Goal: Task Accomplishment & Management: Manage account settings

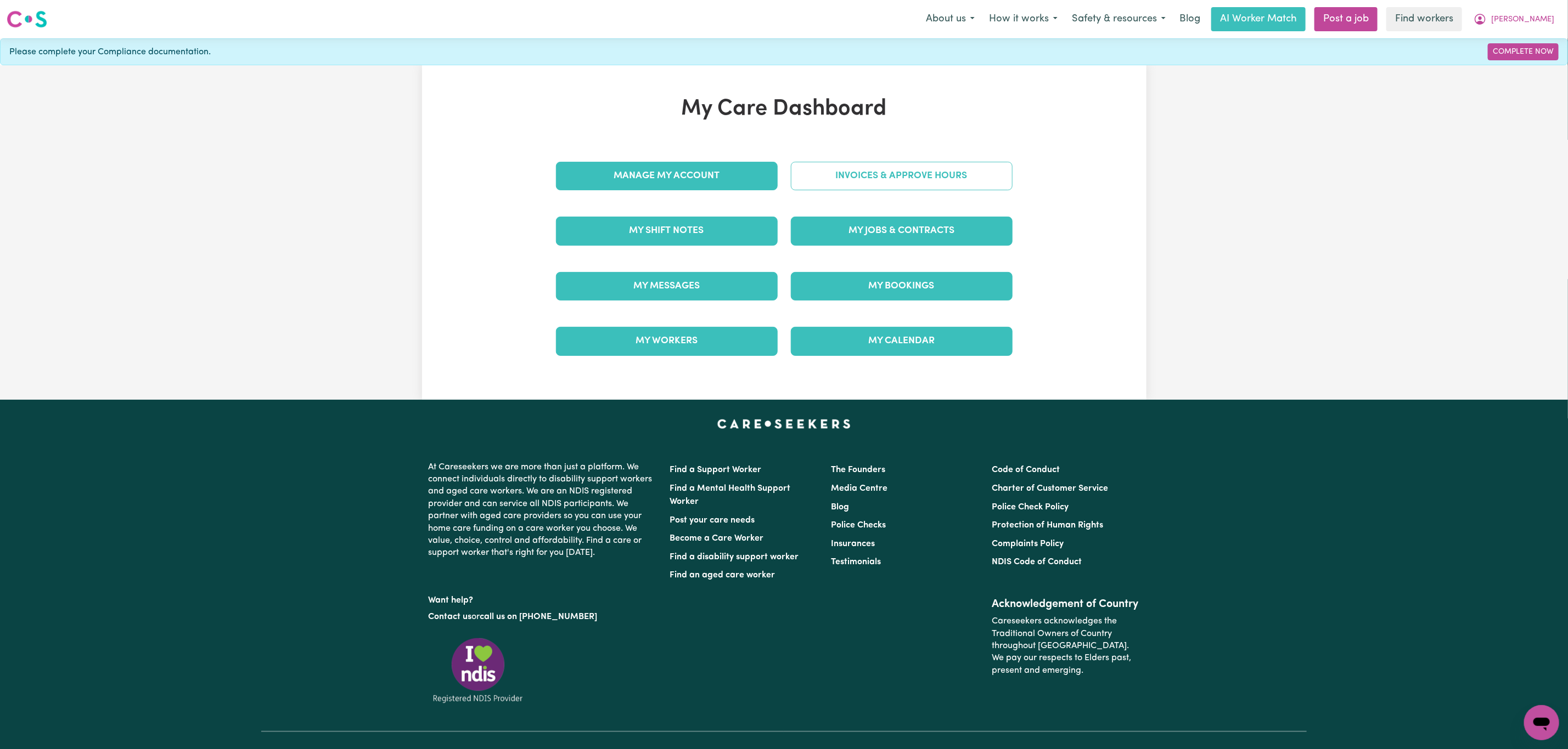
click at [845, 172] on link "Invoices & Approve Hours" at bounding box center [902, 176] width 222 height 29
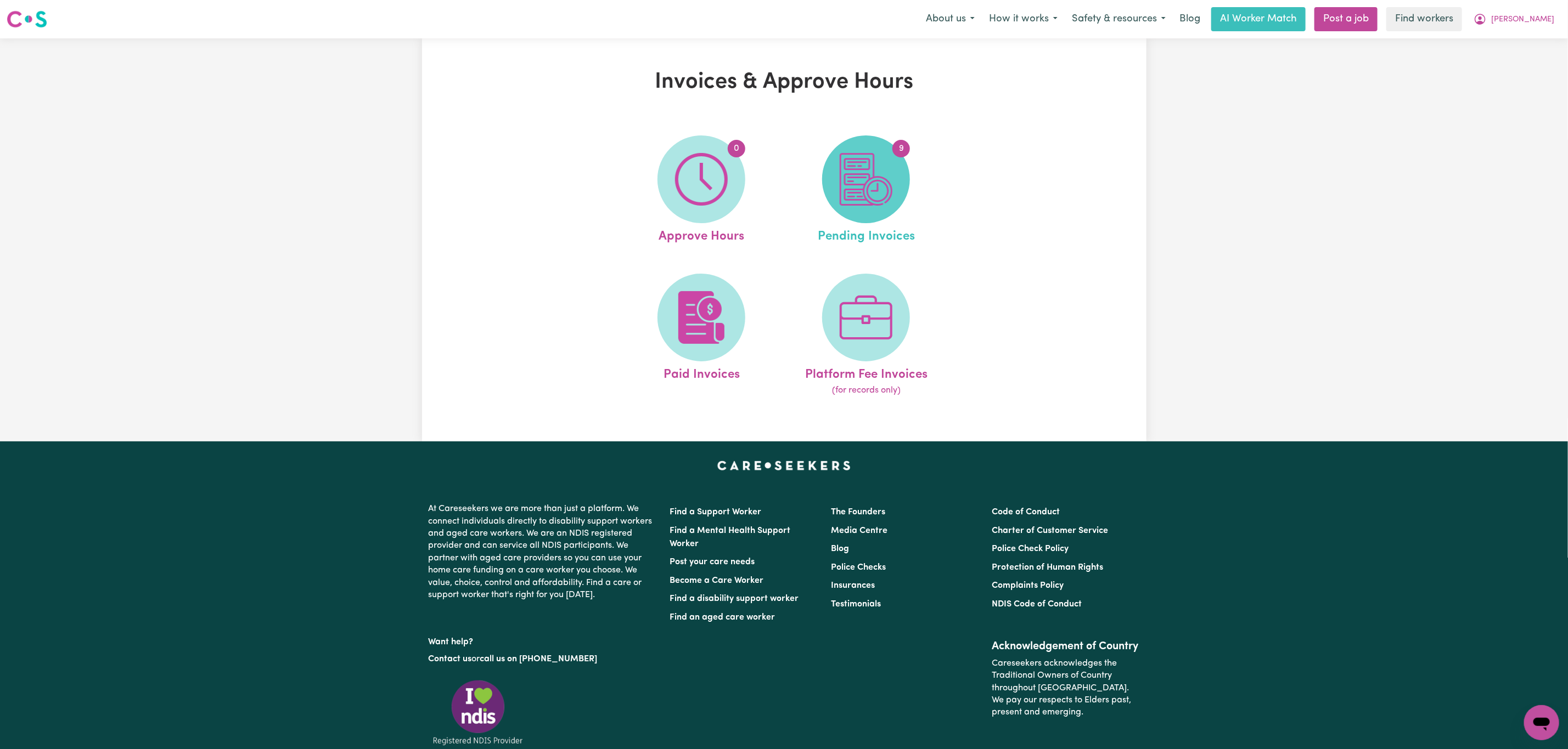
click at [860, 211] on span "9" at bounding box center [866, 180] width 88 height 88
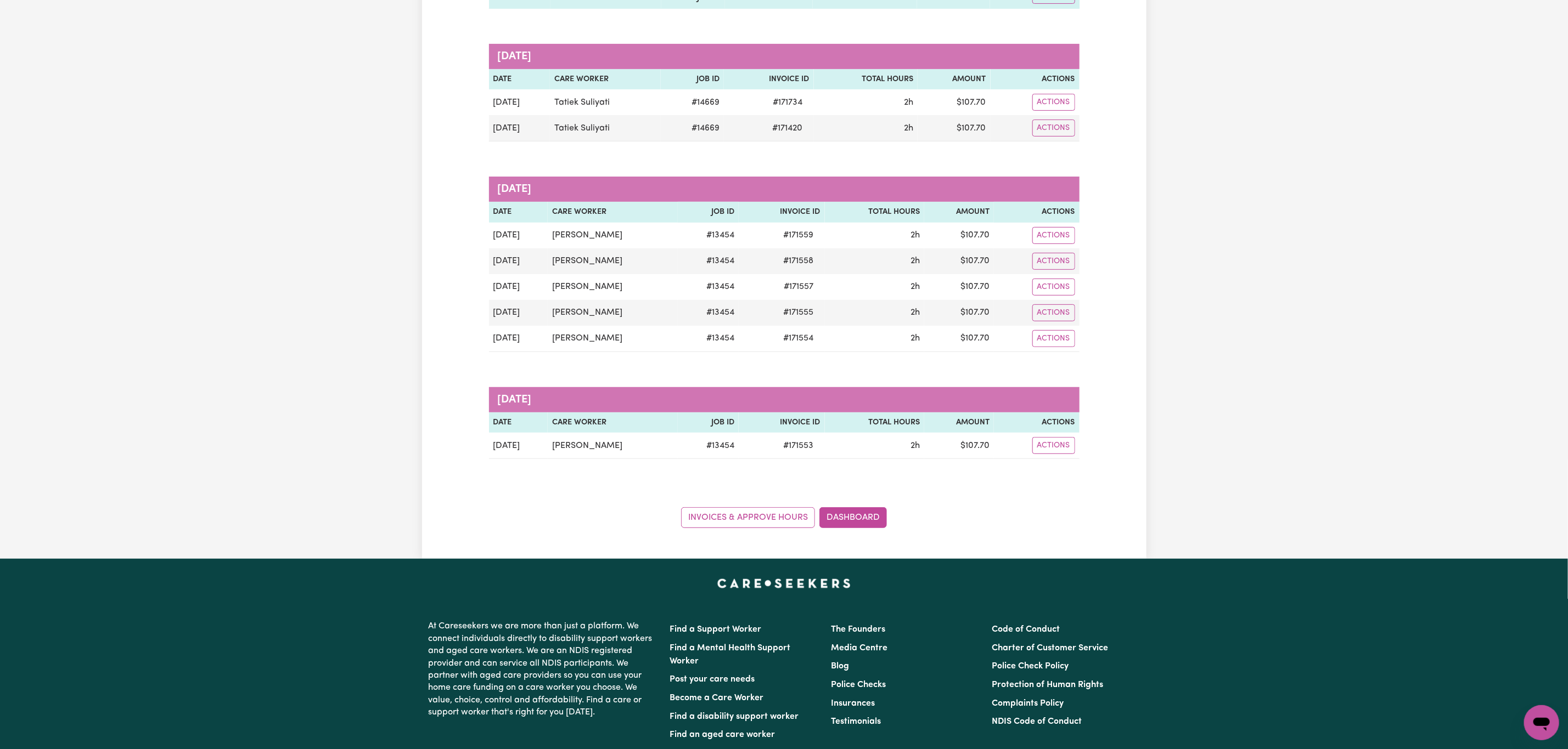
scroll to position [247, 0]
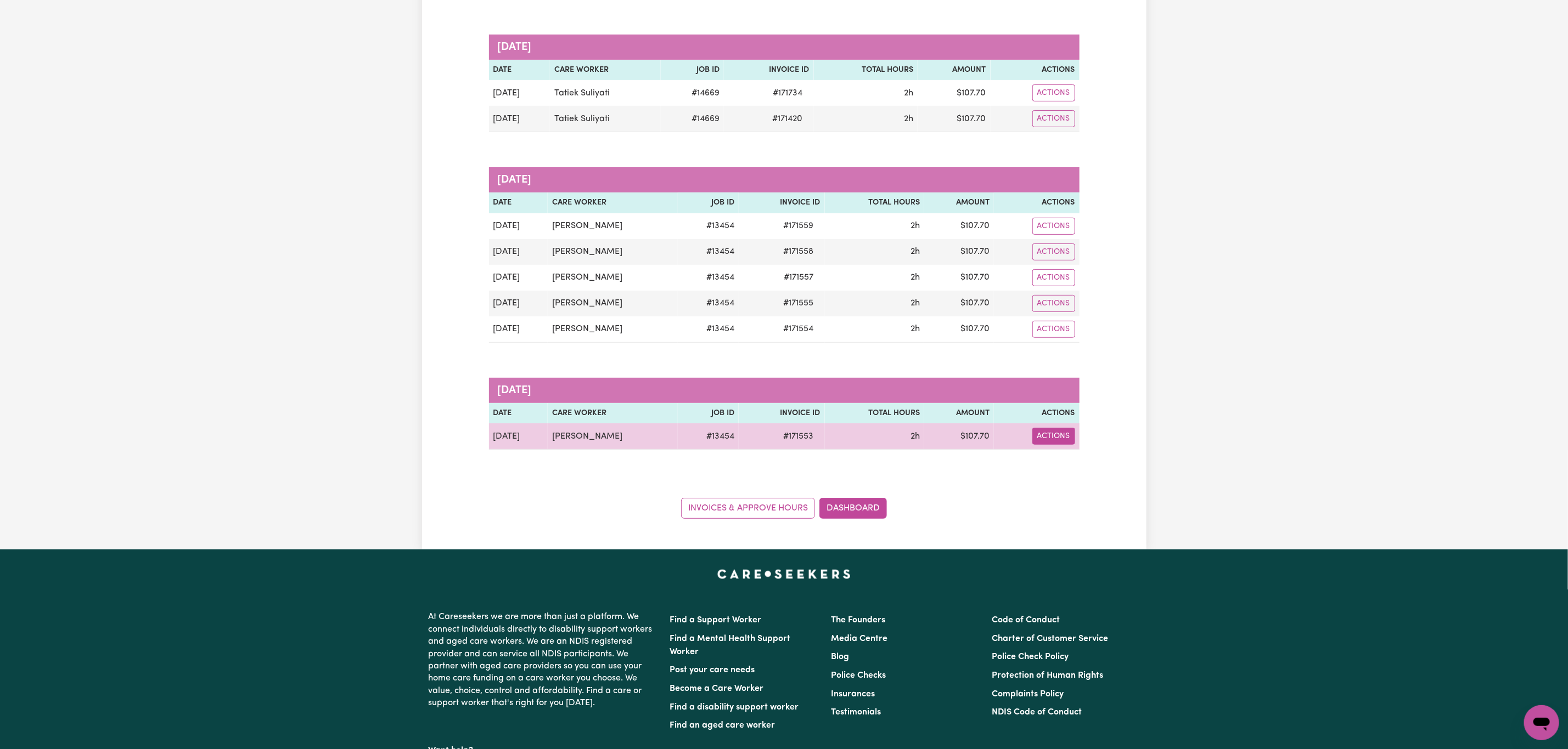
click at [1051, 445] on button "Actions" at bounding box center [1054, 436] width 43 height 17
click at [1100, 469] on link "Download Invoice" at bounding box center [1081, 463] width 100 height 22
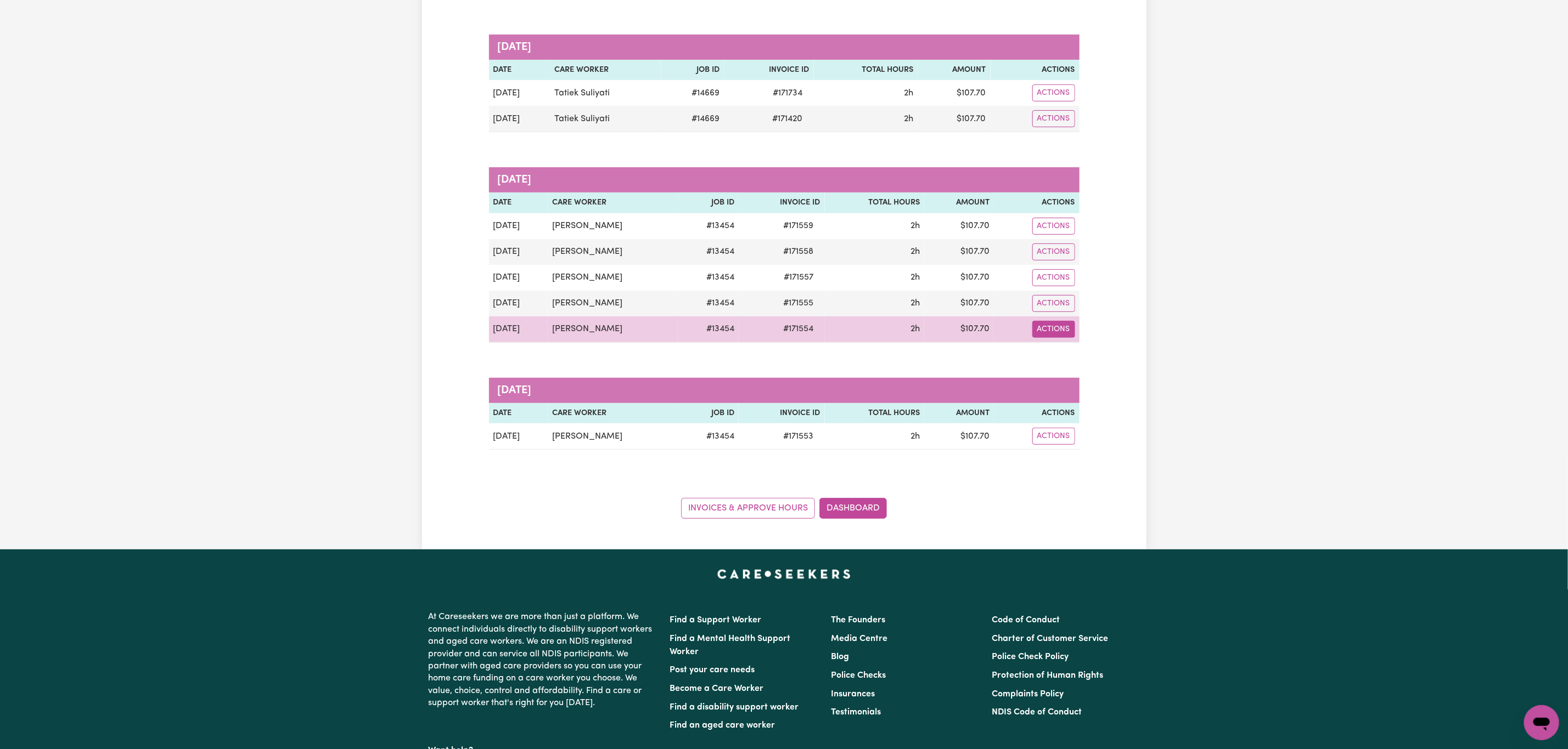
click at [1054, 329] on button "Actions" at bounding box center [1054, 329] width 43 height 17
click at [1077, 360] on link "Download Invoice" at bounding box center [1082, 356] width 100 height 22
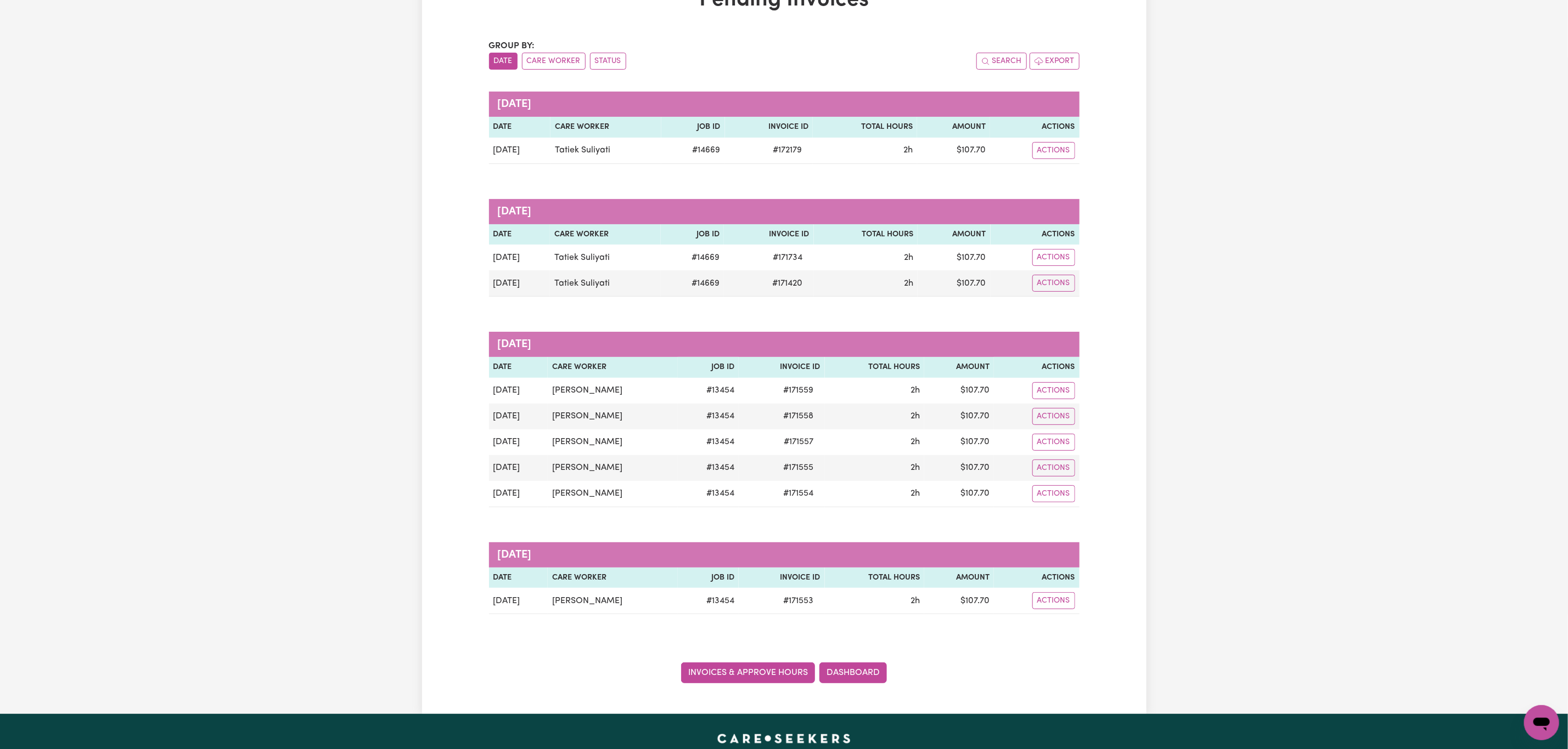
click at [707, 684] on link "Invoices & Approve Hours" at bounding box center [748, 673] width 134 height 21
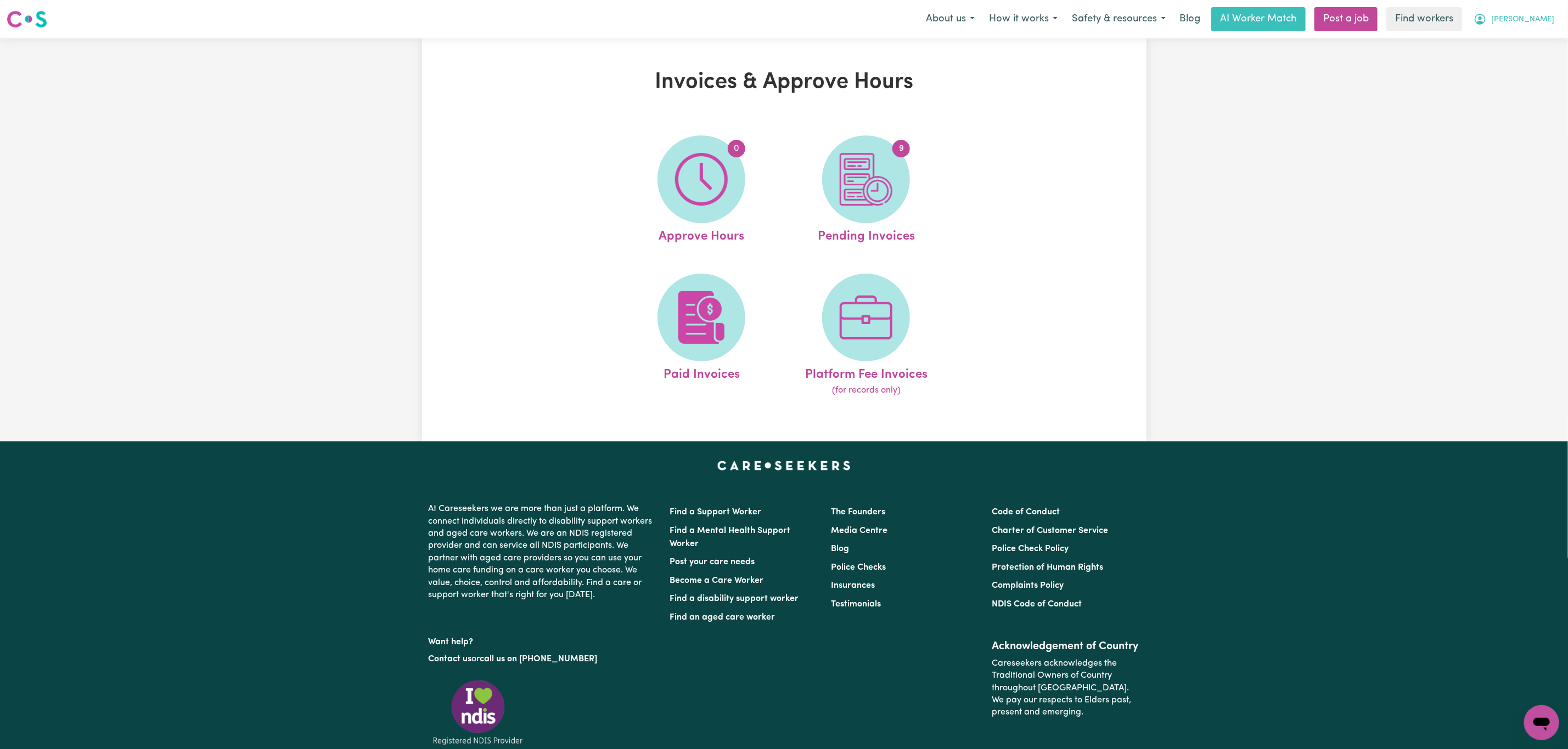
drag, startPoint x: 1532, startPoint y: 18, endPoint x: 1532, endPoint y: 26, distance: 8.0
click at [1532, 18] on span "[PERSON_NAME]" at bounding box center [1522, 20] width 63 height 12
drag, startPoint x: 1532, startPoint y: 26, endPoint x: 1528, endPoint y: 41, distance: 15.5
click at [1528, 41] on link "My Dashboard" at bounding box center [1517, 43] width 87 height 21
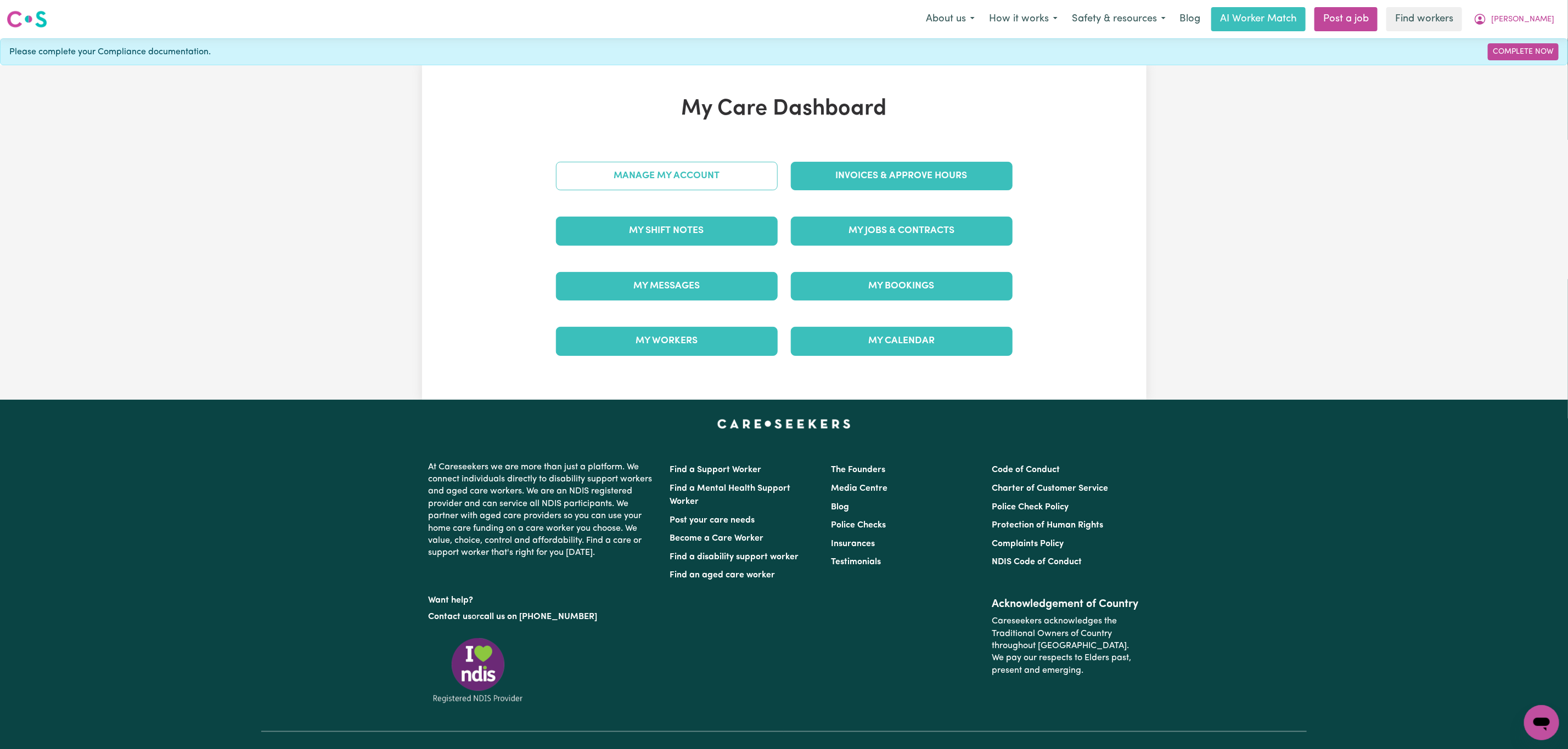
click at [630, 178] on link "Manage My Account" at bounding box center [666, 176] width 222 height 29
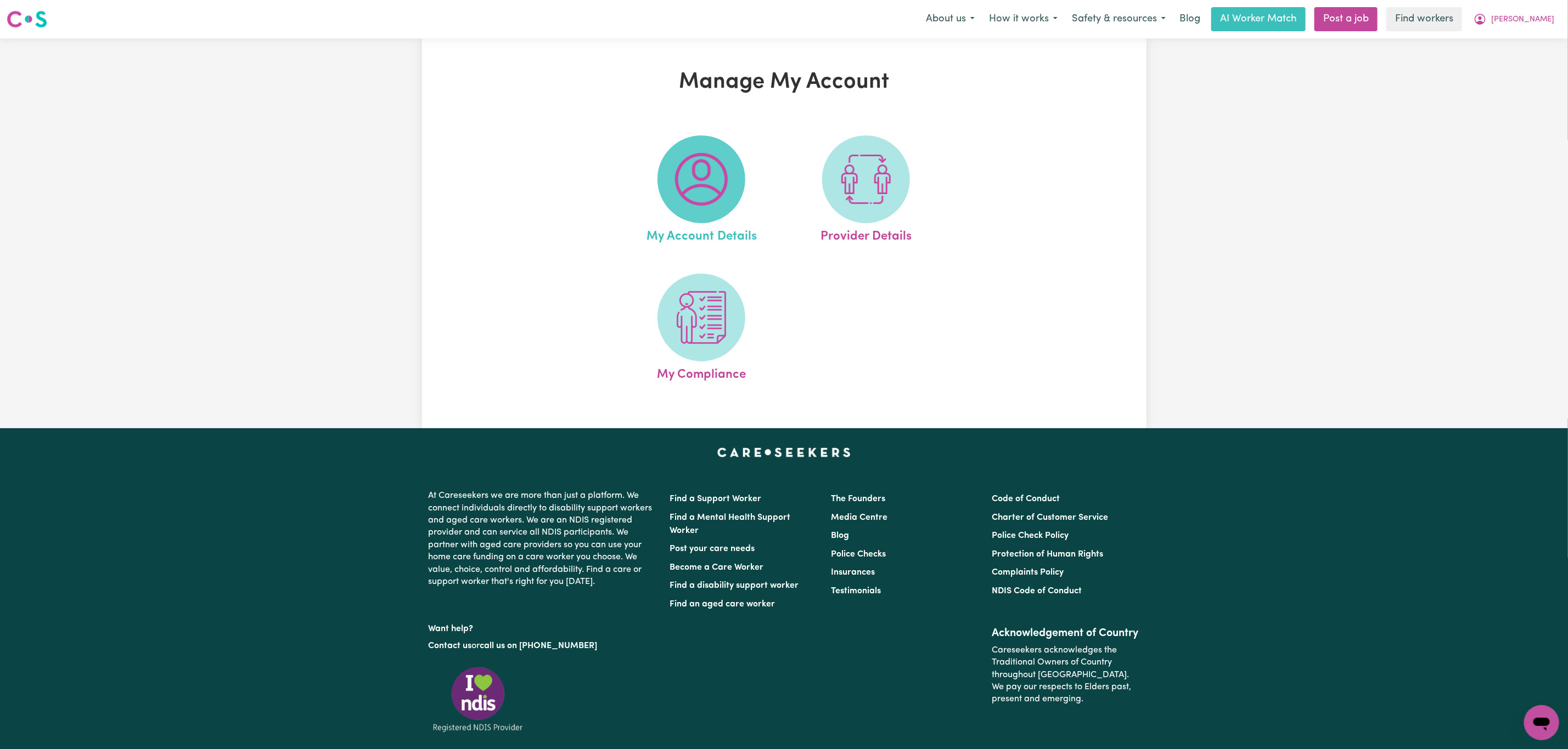
click at [698, 205] on img at bounding box center [701, 179] width 53 height 53
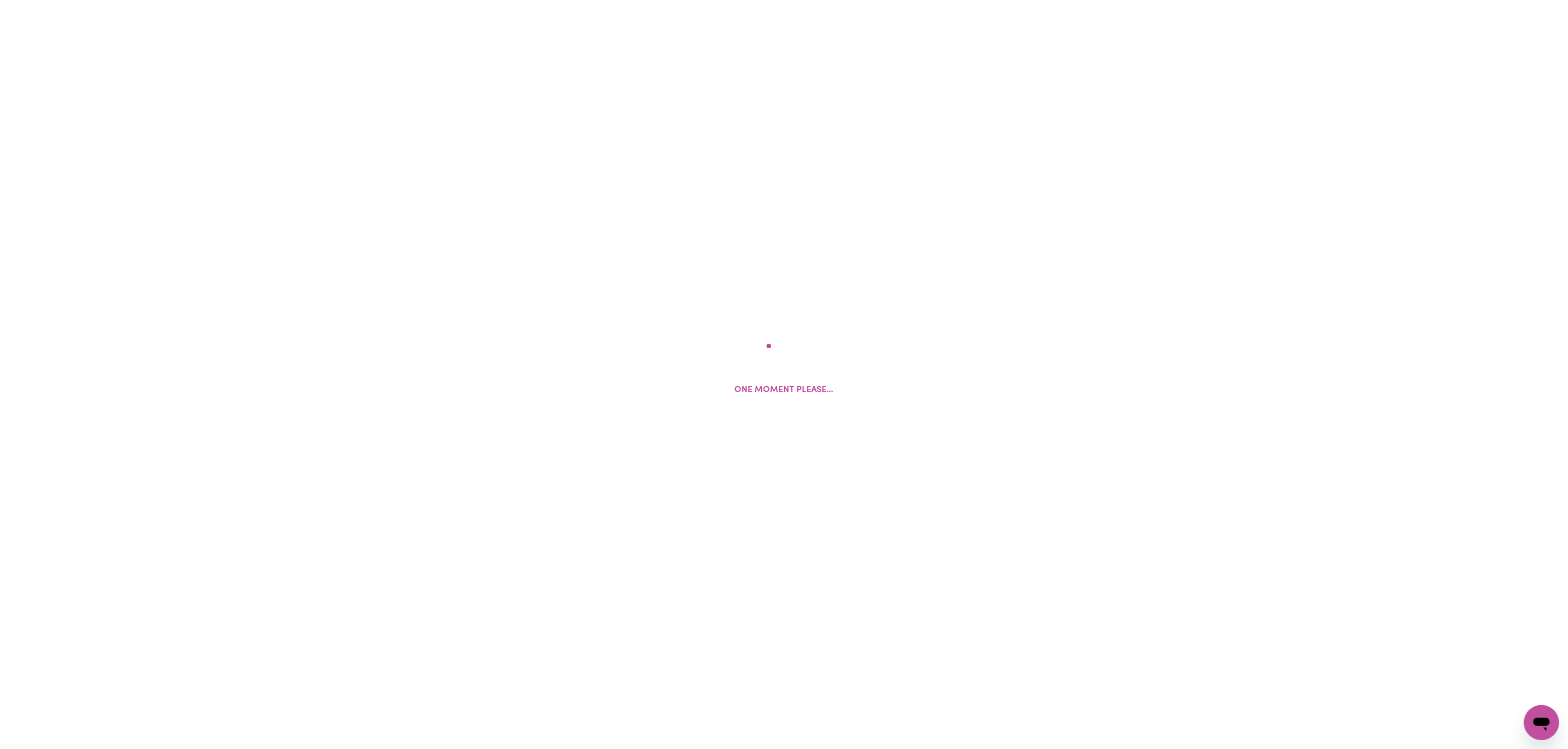
select select "Australian"
select select "representative"
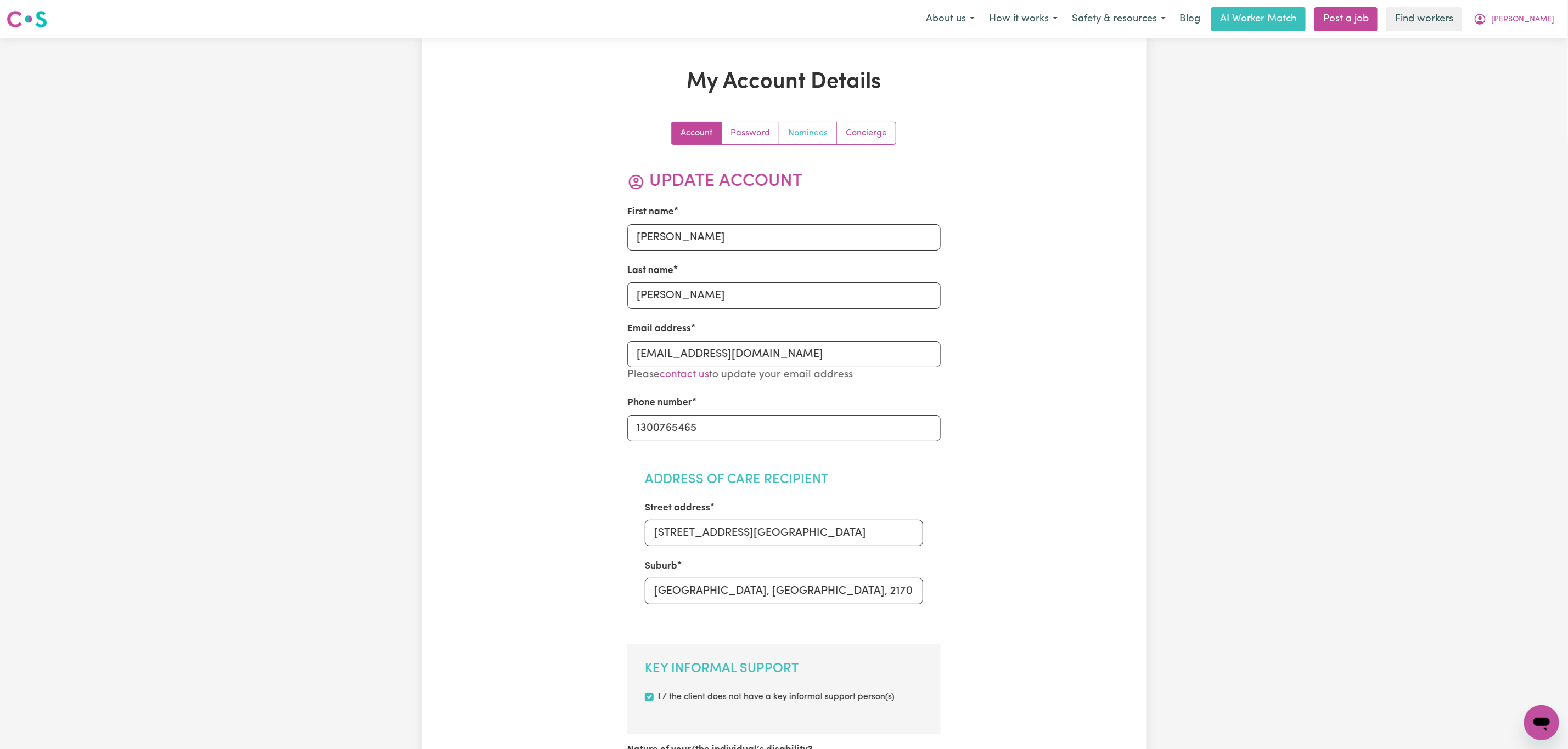
click at [814, 140] on link "Nominees" at bounding box center [808, 133] width 57 height 22
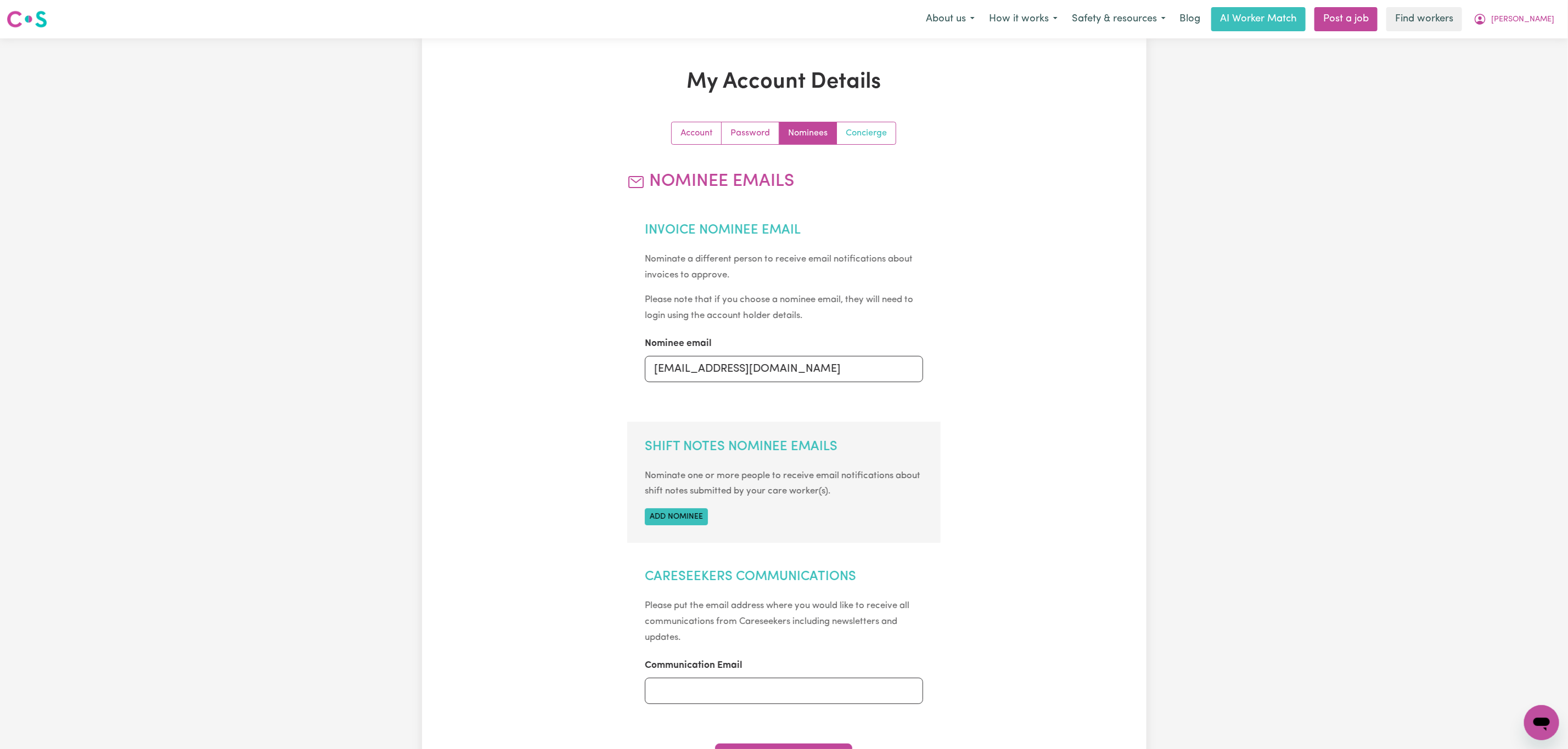
click at [865, 133] on link "Concierge" at bounding box center [866, 133] width 59 height 22
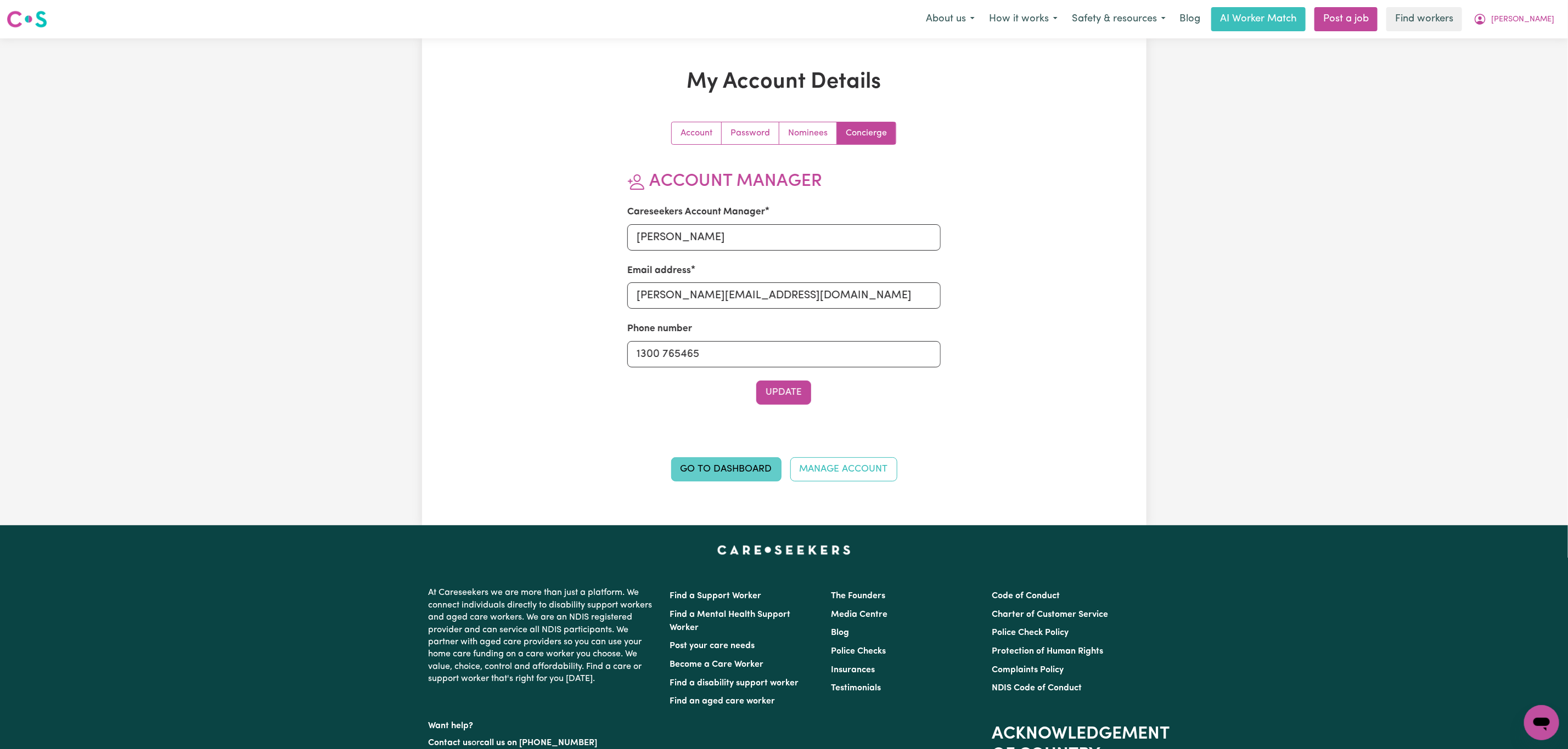
click at [761, 467] on link "Go to Dashboard" at bounding box center [726, 470] width 110 height 24
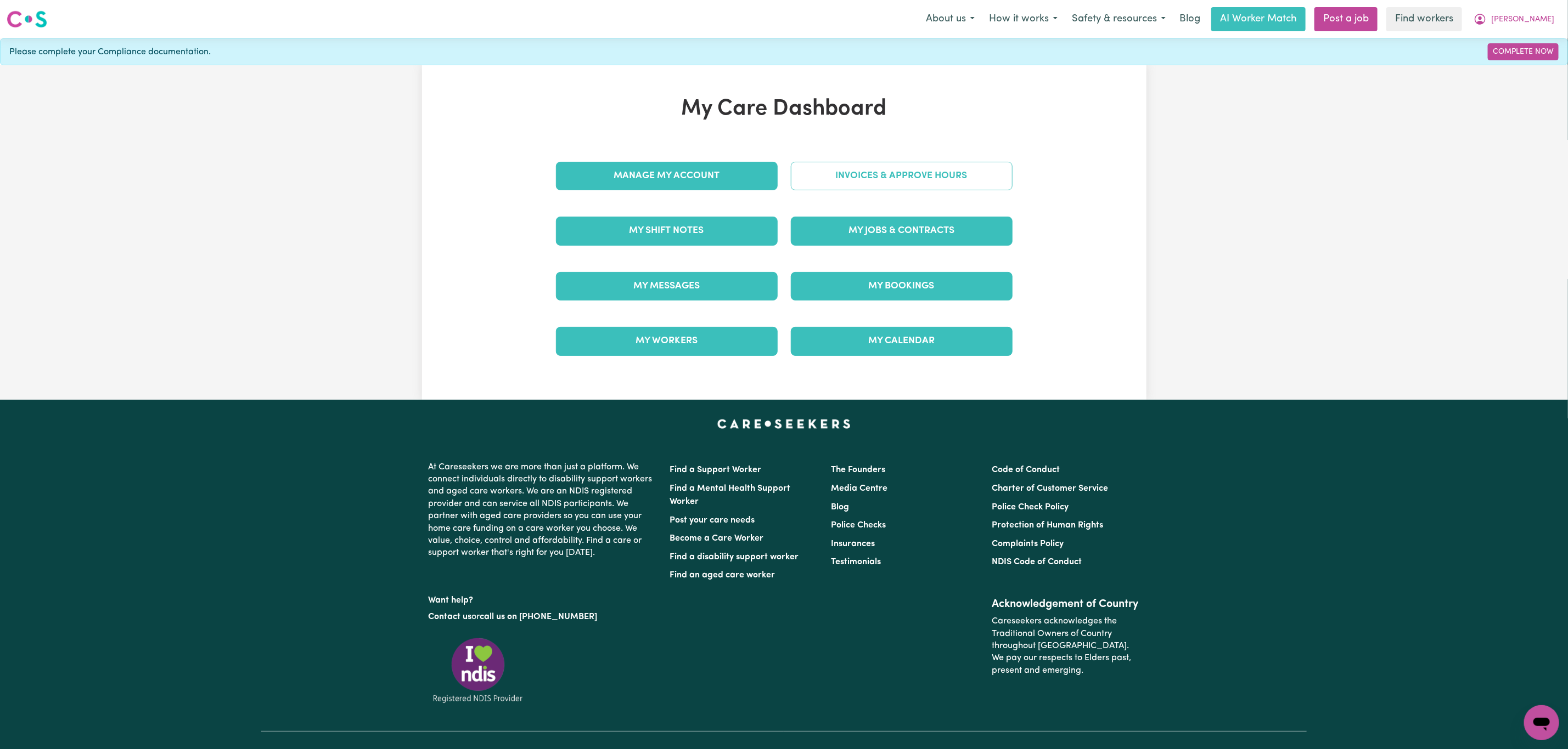
click at [863, 174] on link "Invoices & Approve Hours" at bounding box center [902, 176] width 222 height 29
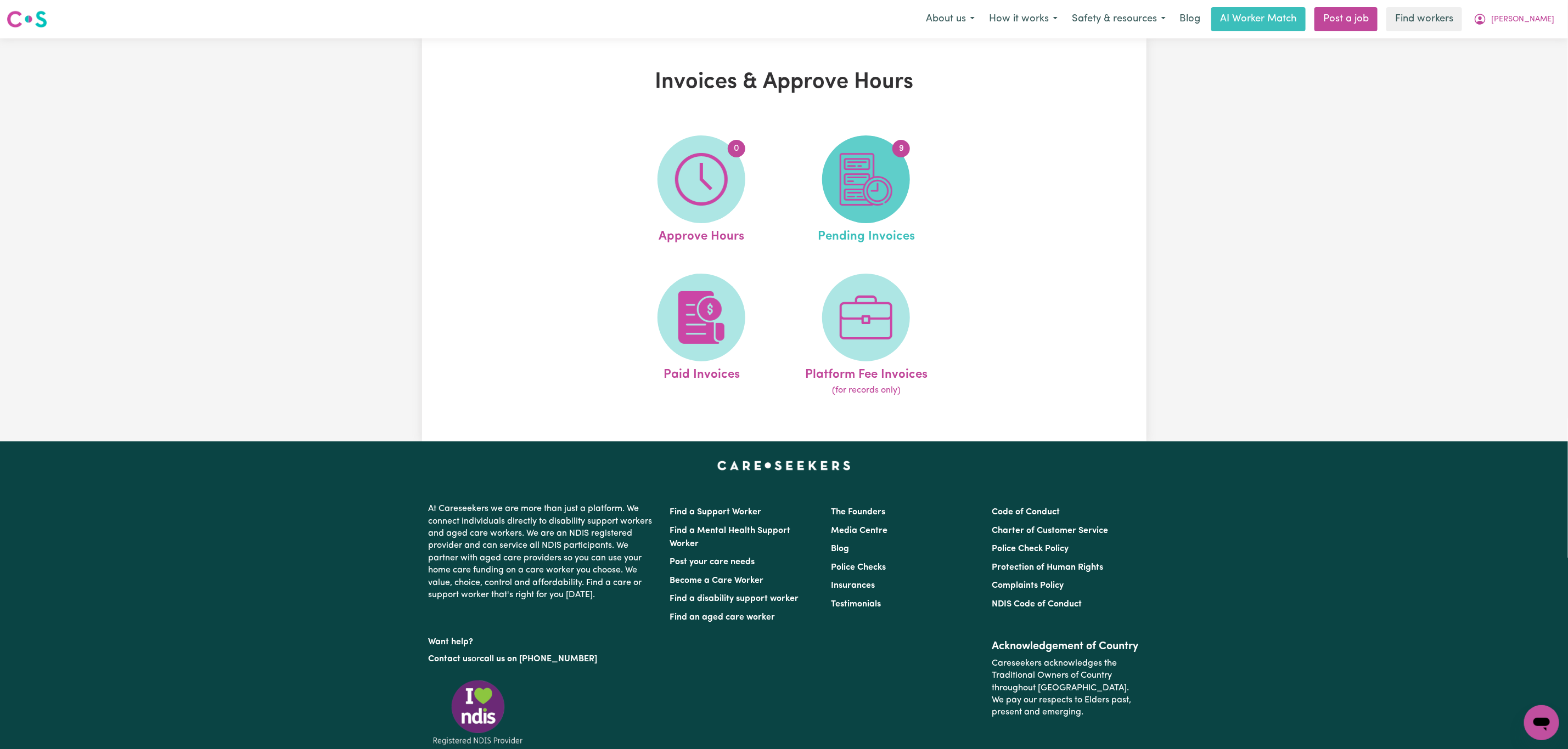
click at [873, 178] on img at bounding box center [866, 179] width 53 height 53
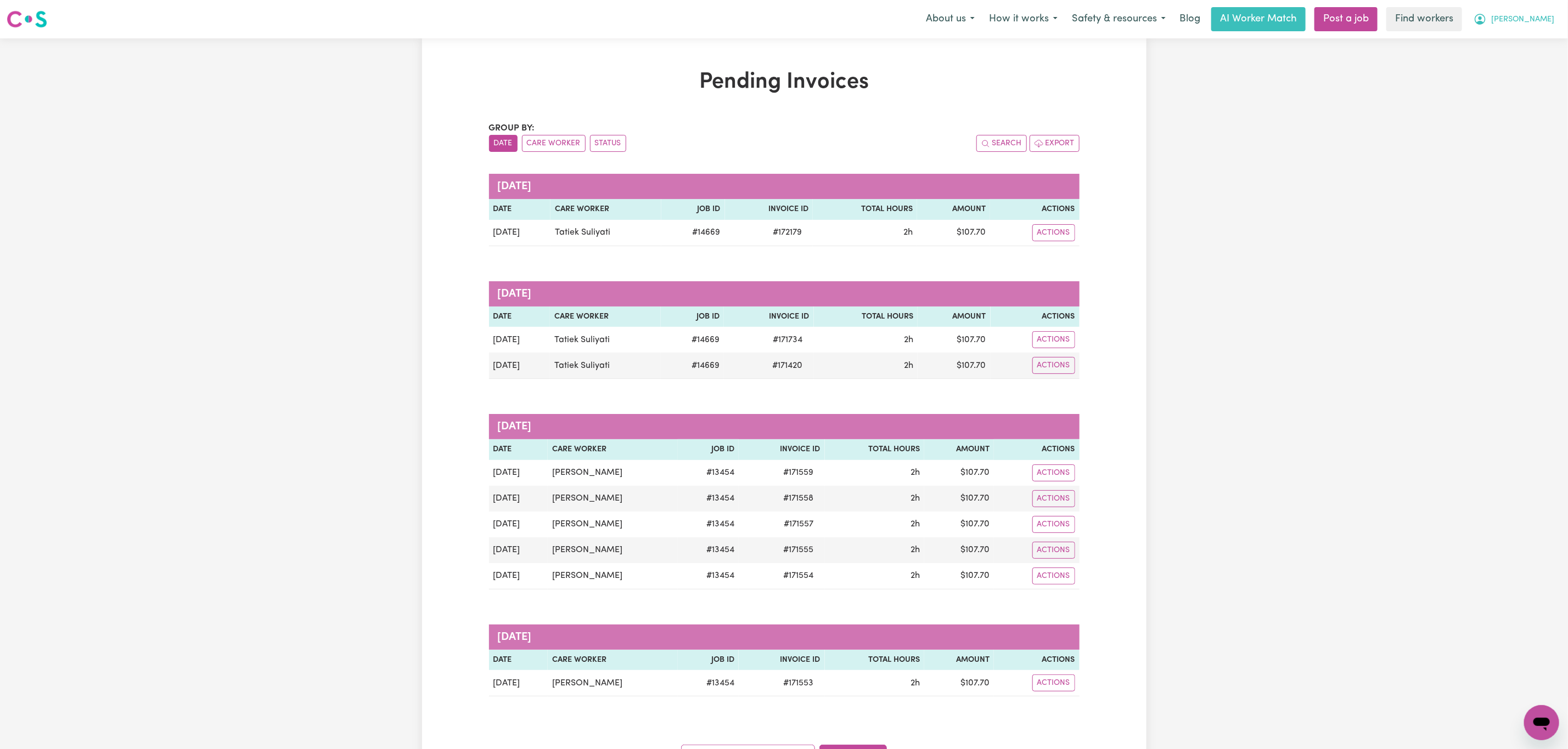
click at [1547, 23] on span "[PERSON_NAME]" at bounding box center [1522, 20] width 63 height 12
click at [1538, 56] on link "Logout" at bounding box center [1517, 63] width 87 height 21
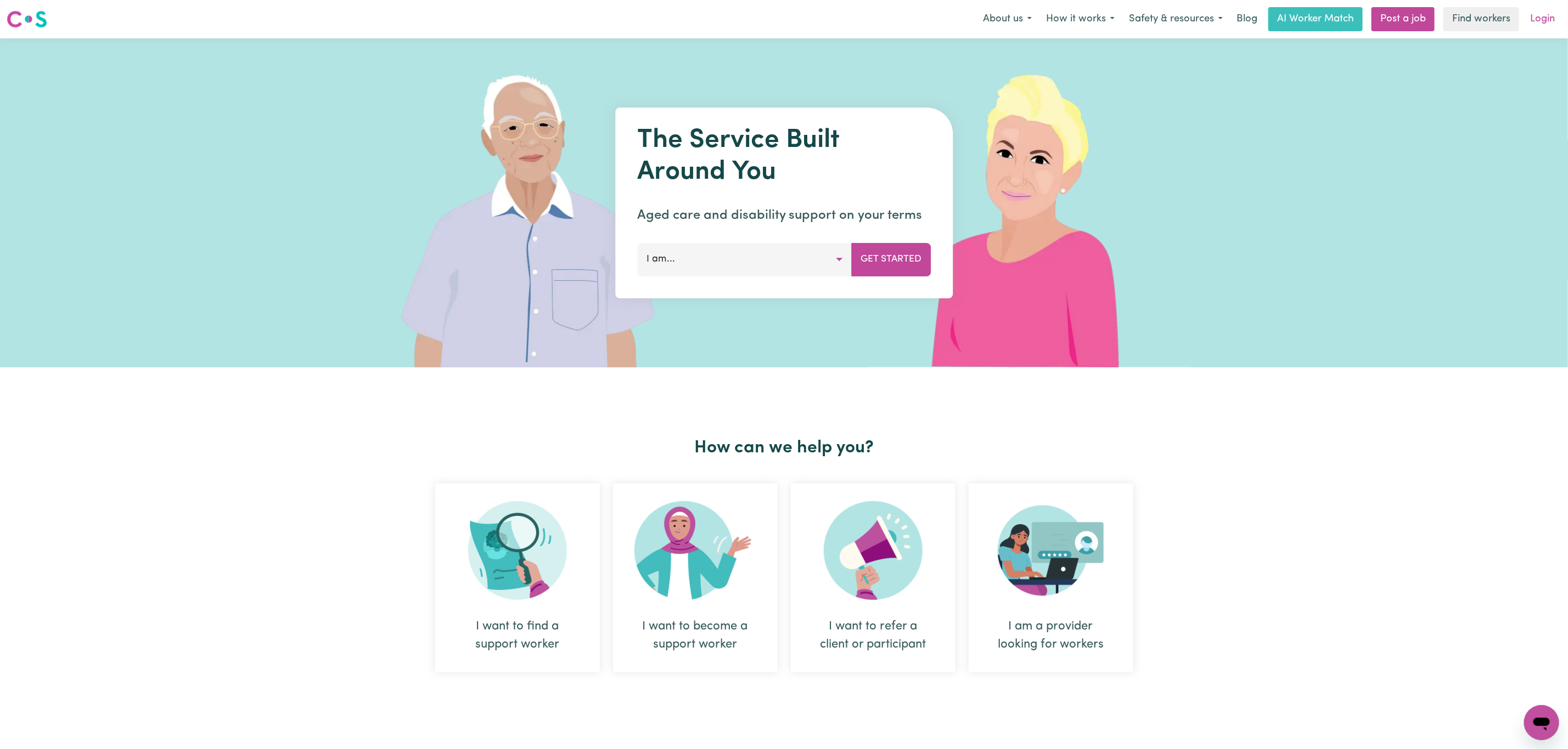
click at [1548, 15] on link "Login" at bounding box center [1542, 20] width 38 height 24
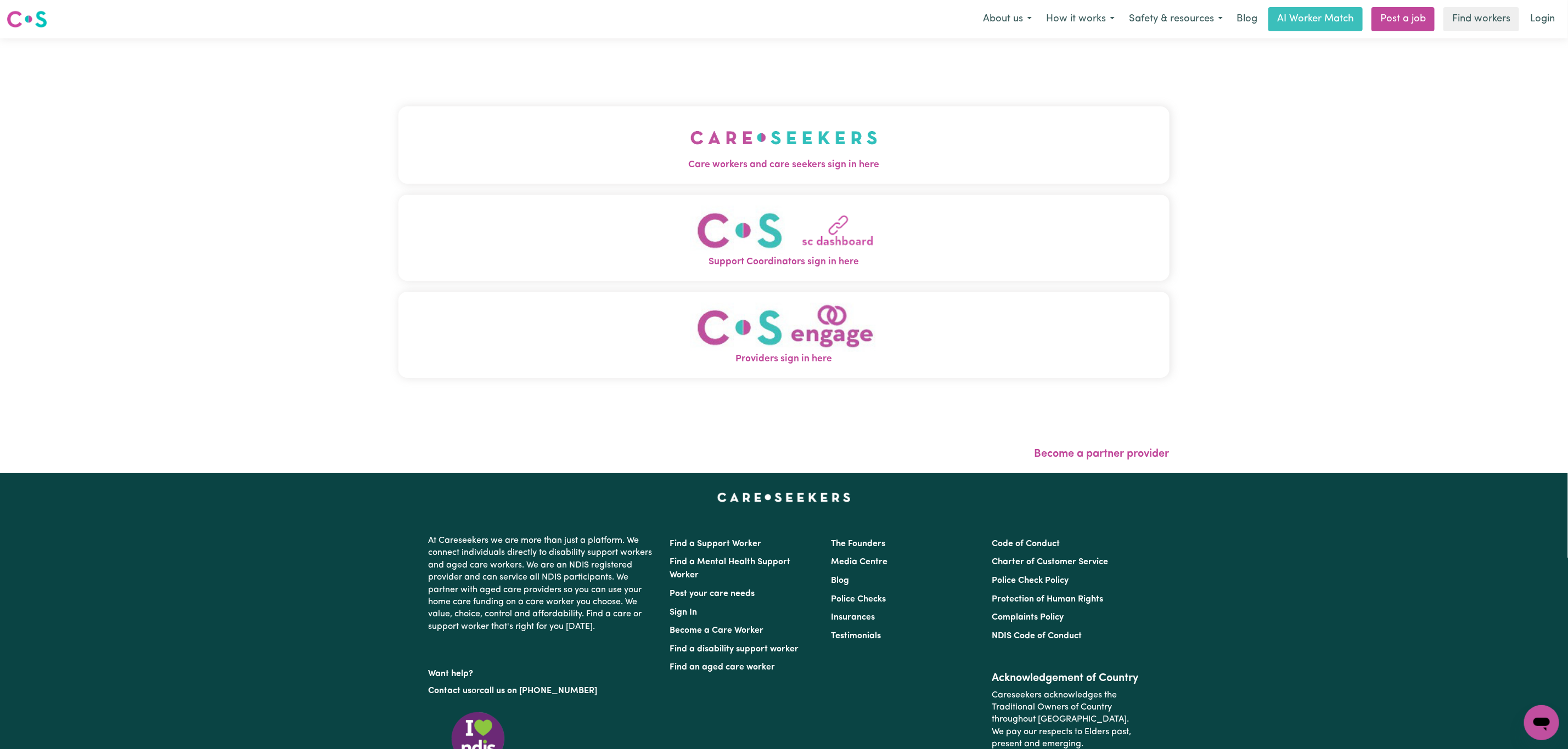
click at [481, 128] on button "Care workers and care seekers sign in here" at bounding box center [784, 145] width 771 height 77
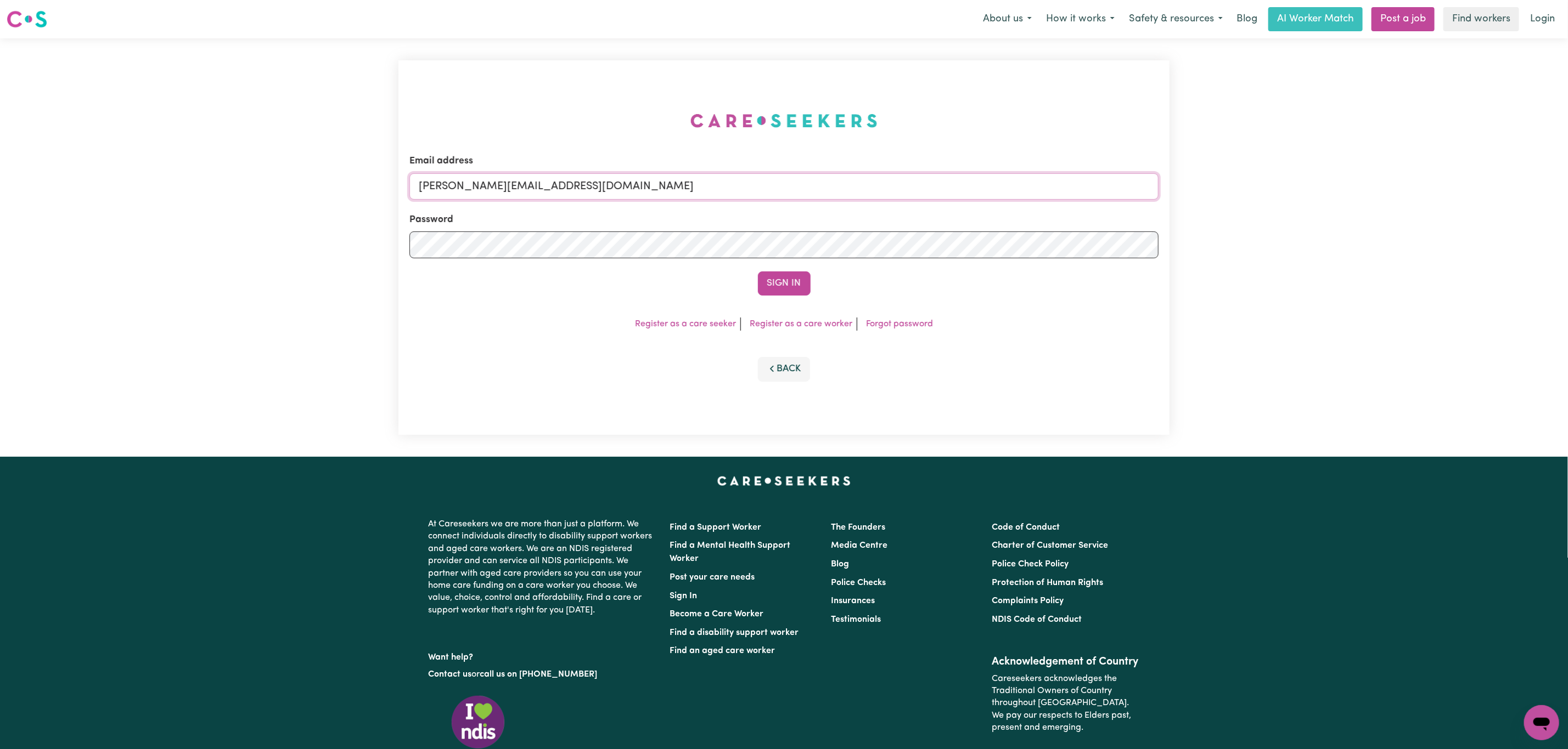
click at [545, 186] on input "[PERSON_NAME][EMAIL_ADDRESS][DOMAIN_NAME]" at bounding box center [784, 186] width 749 height 26
drag, startPoint x: 476, startPoint y: 185, endPoint x: 778, endPoint y: 201, distance: 302.4
click at [774, 200] on form "Email address [EMAIL_ADDRESS][PERSON_NAME][DOMAIN_NAME] Password Sign In" at bounding box center [784, 225] width 749 height 142
type input "superuser~[EMAIL_ADDRESS][DOMAIN_NAME]"
click at [781, 283] on button "Sign In" at bounding box center [784, 283] width 53 height 24
